Goal: Task Accomplishment & Management: Use online tool/utility

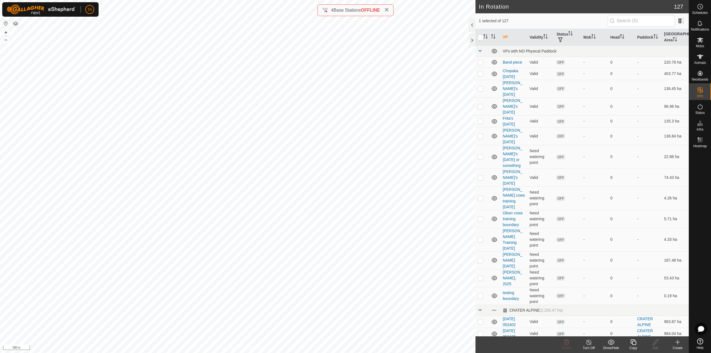
checkbox input "false"
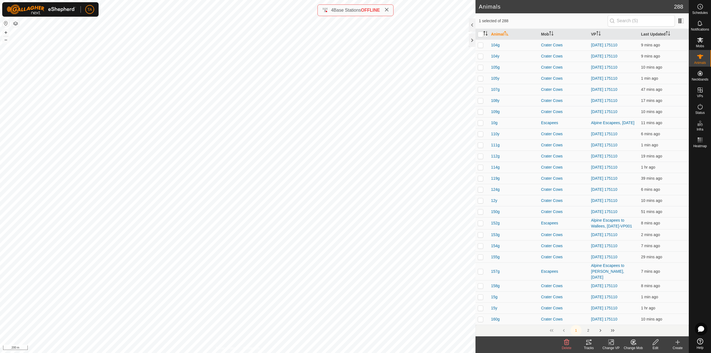
click at [486, 31] on icon "Activate to sort" at bounding box center [486, 33] width 1 height 4
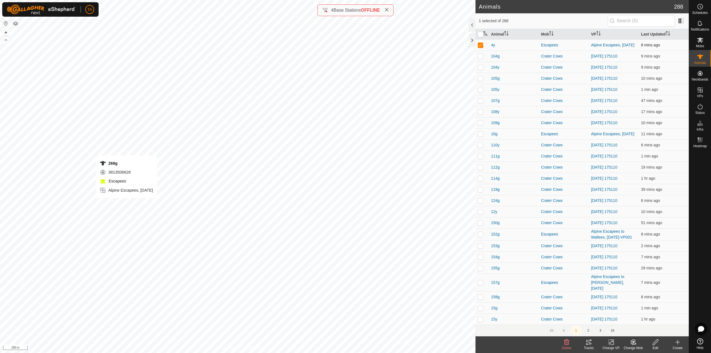
click at [127, 204] on div "268g 3813506628 Escapees Alpine Escapees, [DATE] + – ⇧ i 200 m" at bounding box center [237, 176] width 475 height 353
checkbox input "true"
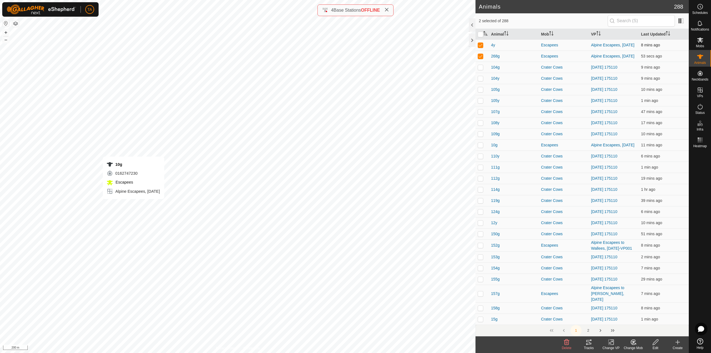
click at [134, 205] on div "10g 0162747230 Escapees Alpine Escapees, [DATE] + – ⇧ i 200 m" at bounding box center [237, 176] width 475 height 353
checkbox input "true"
click at [614, 343] on icon at bounding box center [610, 342] width 7 height 7
click at [616, 317] on link "Choose VP..." at bounding box center [627, 318] width 55 height 11
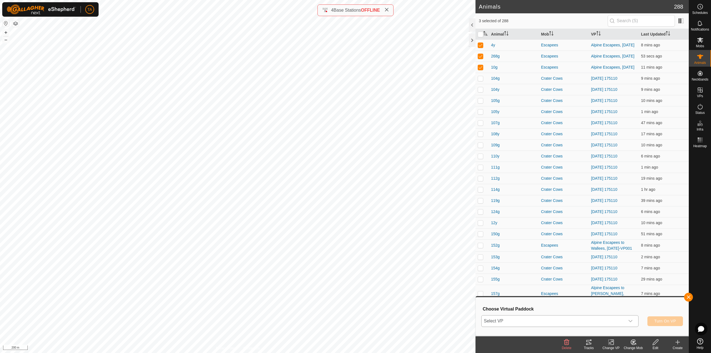
click at [611, 325] on span "Select VP" at bounding box center [552, 320] width 143 height 11
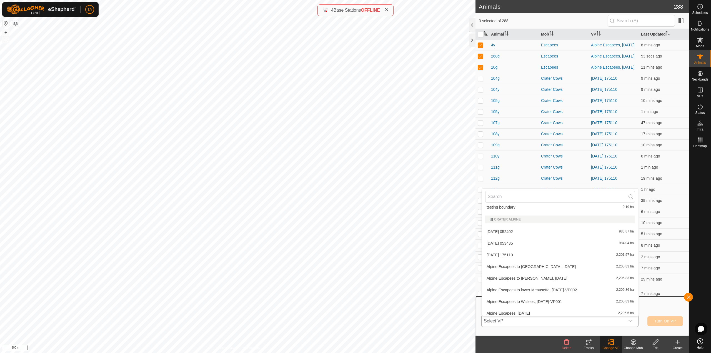
scroll to position [173, 0]
click at [520, 252] on li "[DATE] 175110 2,201.57 ha" at bounding box center [560, 249] width 157 height 11
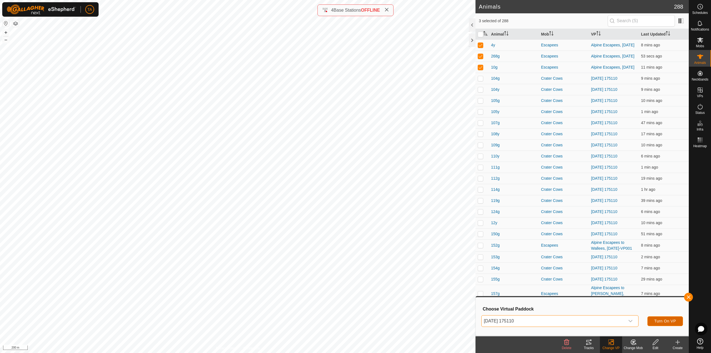
click at [668, 320] on span "Turn On VP" at bounding box center [665, 321] width 22 height 4
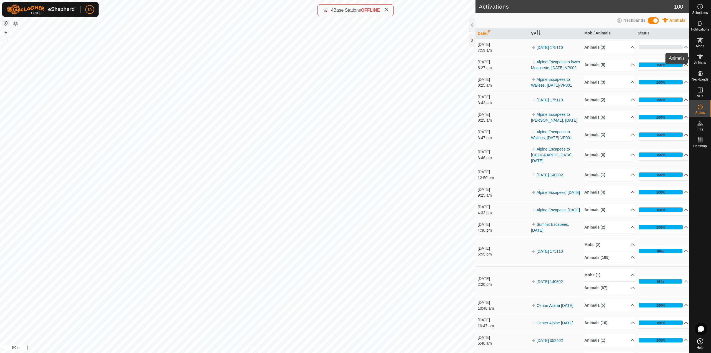
drag, startPoint x: 701, startPoint y: 59, endPoint x: 695, endPoint y: 59, distance: 5.8
click at [701, 59] on icon at bounding box center [700, 56] width 7 height 7
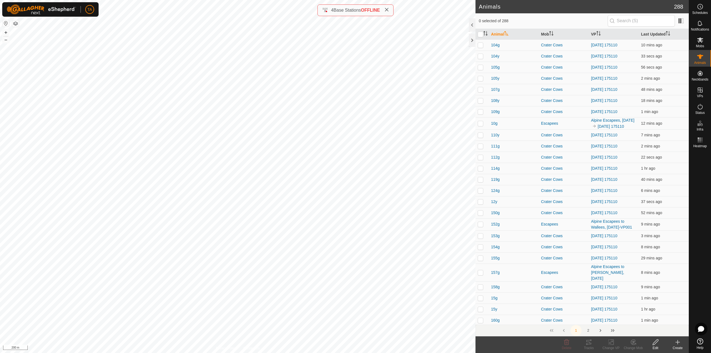
checkbox input "true"
click at [609, 346] on div "Change VP" at bounding box center [611, 347] width 22 height 5
click at [622, 316] on link "Choose VP..." at bounding box center [627, 318] width 55 height 11
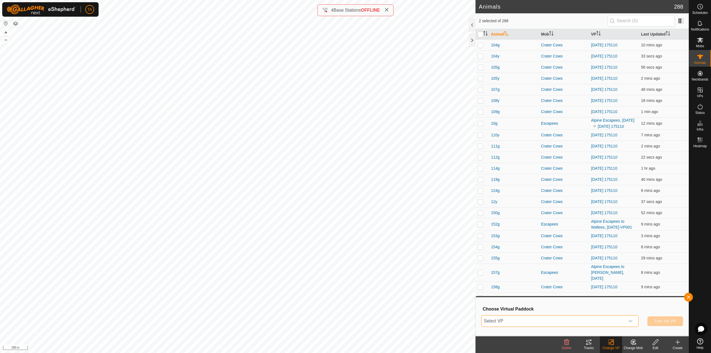
click at [586, 321] on span "Select VP" at bounding box center [552, 320] width 143 height 11
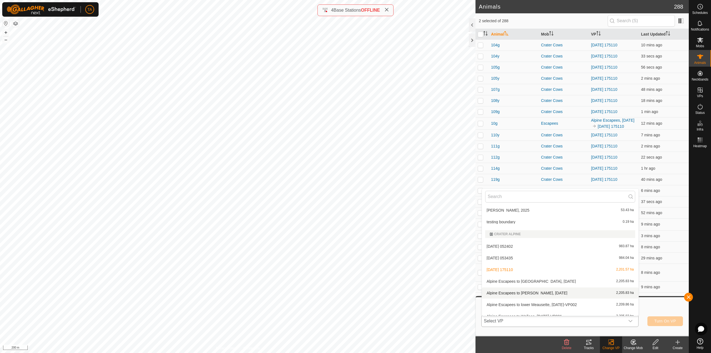
scroll to position [173, 0]
drag, startPoint x: 540, startPoint y: 284, endPoint x: 550, endPoint y: 287, distance: 10.0
click at [540, 284] on li "Alpine Escapees to lower Meausette, [DATE]-VP002 2,209.86 ha" at bounding box center [560, 284] width 157 height 11
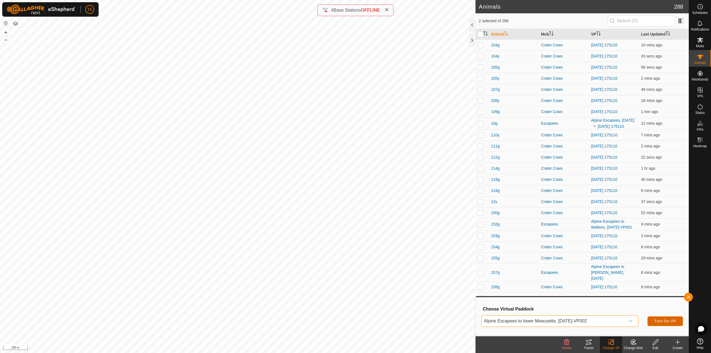
click at [669, 322] on span "Turn On VP" at bounding box center [665, 321] width 22 height 4
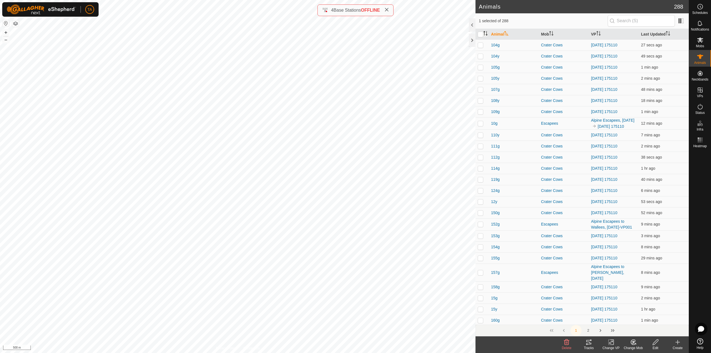
click at [487, 32] on icon "Activate to sort" at bounding box center [485, 33] width 4 height 4
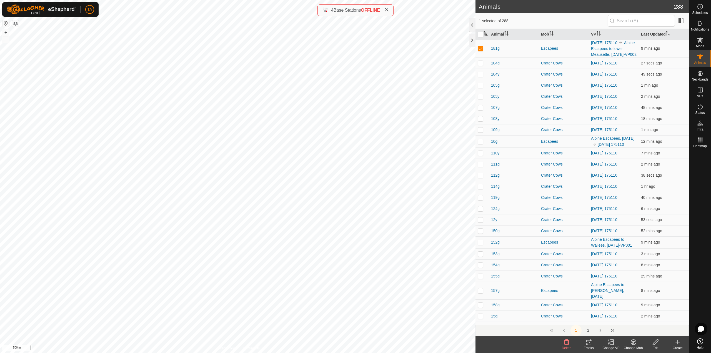
click at [479, 50] on p-checkbox at bounding box center [481, 48] width 6 height 4
checkbox input "false"
